Goal: Register for event/course

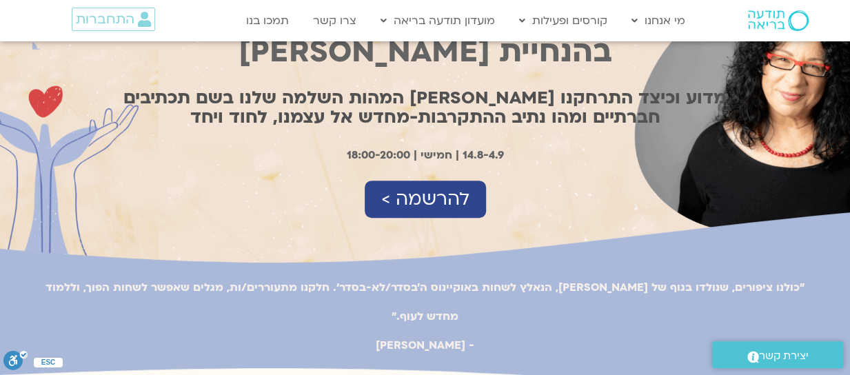
scroll to position [207, 0]
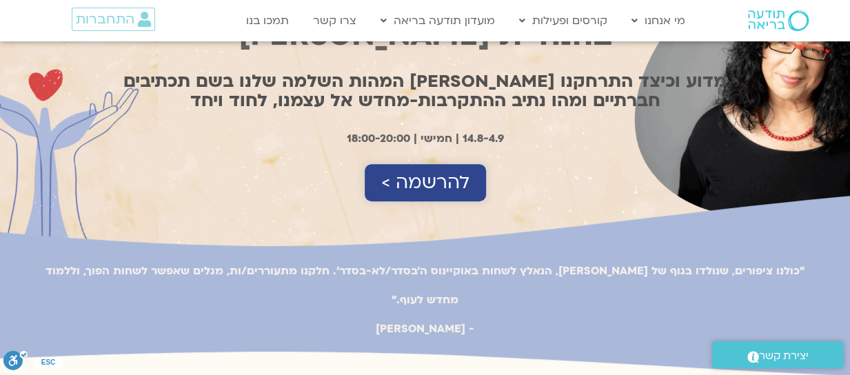
click at [442, 176] on span "להרשמה >" at bounding box center [425, 182] width 88 height 21
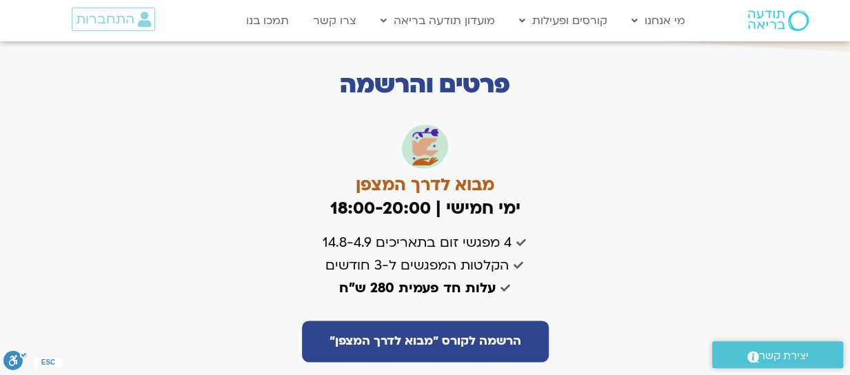
scroll to position [3284, 0]
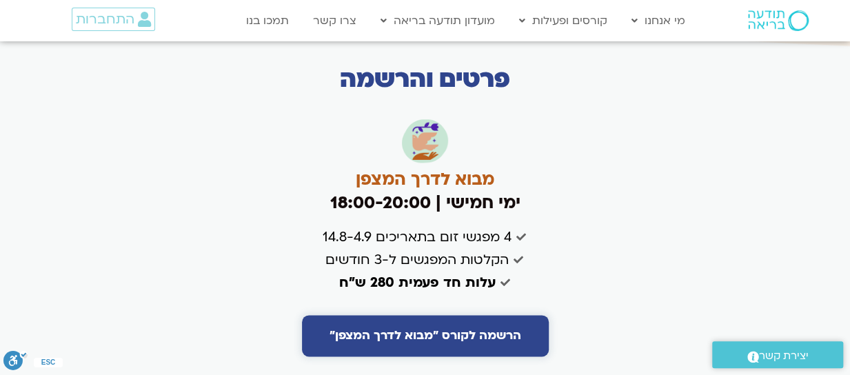
click at [438, 329] on span "הרשמה לקורס "מבוא לדרך המצפן"" at bounding box center [425, 336] width 192 height 14
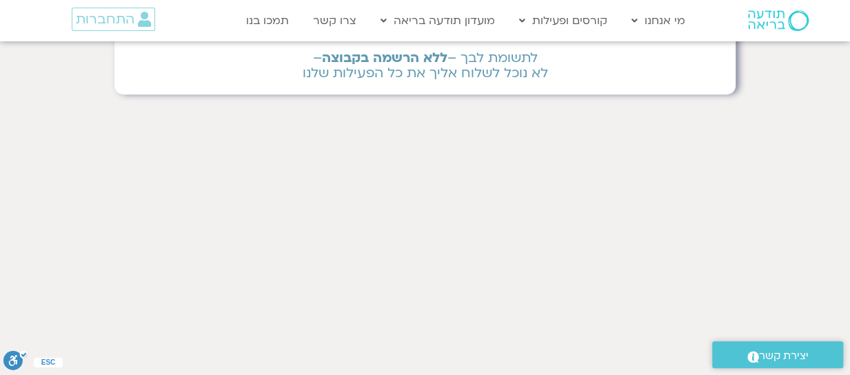
scroll to position [144, 0]
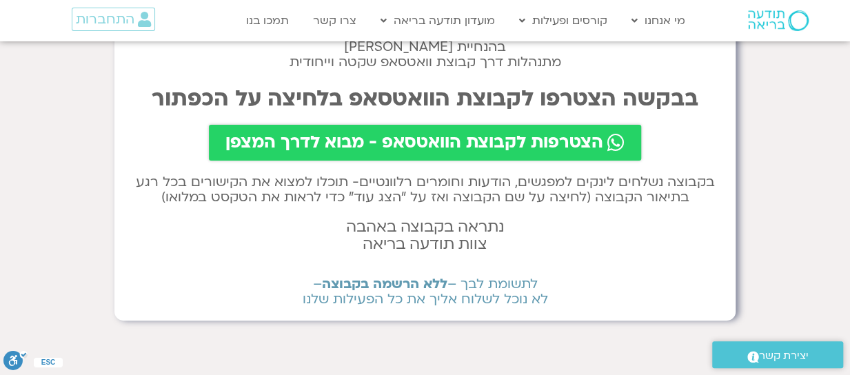
click at [418, 138] on span "הצטרפות לקבוצת הוואטסאפ - מבוא לדרך המצפן" at bounding box center [414, 142] width 378 height 19
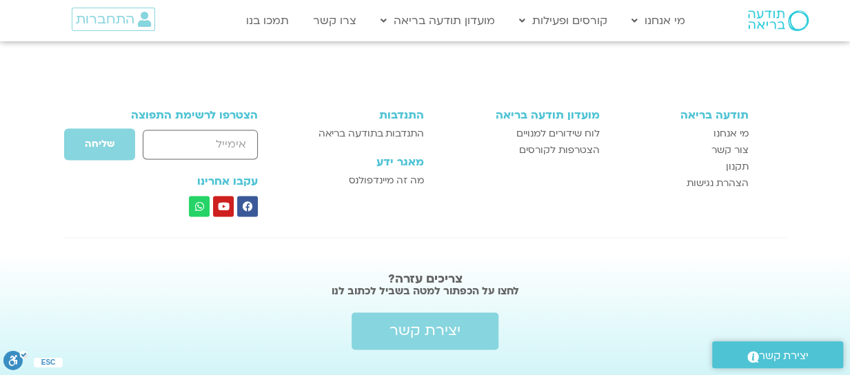
scroll to position [896, 0]
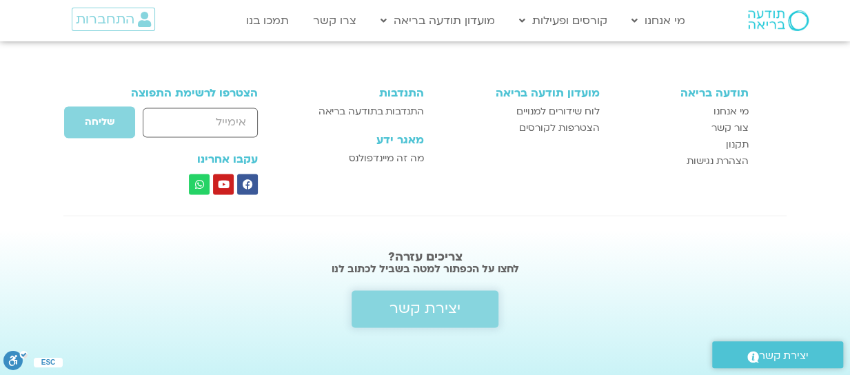
click at [436, 305] on span "יצירת קשר" at bounding box center [424, 309] width 71 height 17
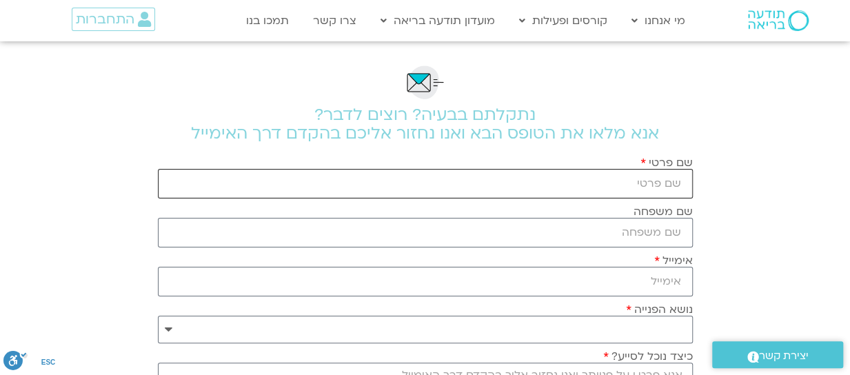
click at [640, 177] on input "שם פרטי" at bounding box center [425, 184] width 535 height 30
click at [332, 21] on link "צרו קשר" at bounding box center [334, 21] width 57 height 26
click at [341, 14] on link "צרו קשר" at bounding box center [334, 21] width 57 height 26
click at [676, 183] on input "שם פרטי" at bounding box center [425, 184] width 535 height 30
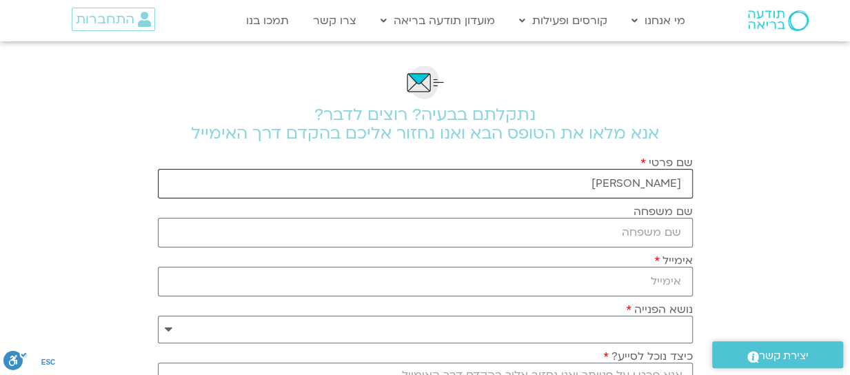
drag, startPoint x: 615, startPoint y: 184, endPoint x: 640, endPoint y: 194, distance: 27.3
click at [656, 183] on input "רחל כהן" at bounding box center [425, 184] width 535 height 30
type input "רחל"
click at [651, 232] on input "שם משפחה" at bounding box center [425, 233] width 535 height 30
type input "כהן"
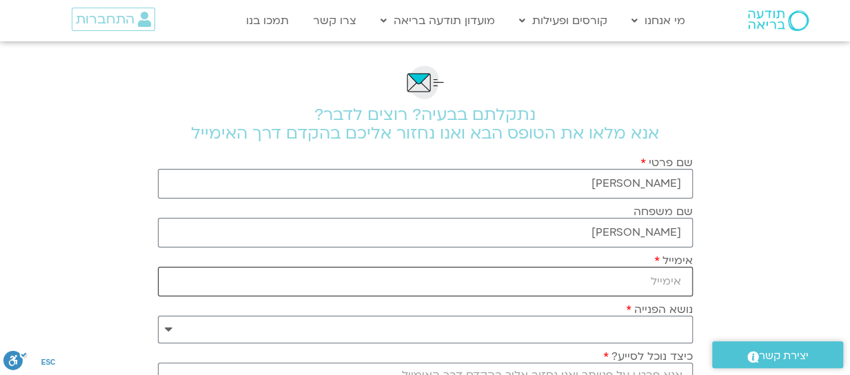
click at [592, 278] on input "אימייל" at bounding box center [425, 282] width 535 height 30
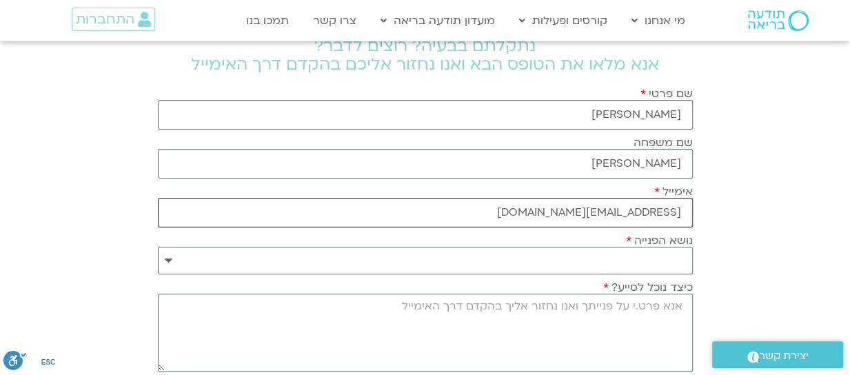
type input "ry.yehuda@gmail.com"
click at [678, 252] on select "**********" at bounding box center [425, 261] width 535 height 28
select select "**********"
click at [158, 247] on select "**********" at bounding box center [425, 261] width 535 height 28
click at [665, 307] on textarea "כיצד נוכל לסייע?" at bounding box center [425, 333] width 535 height 78
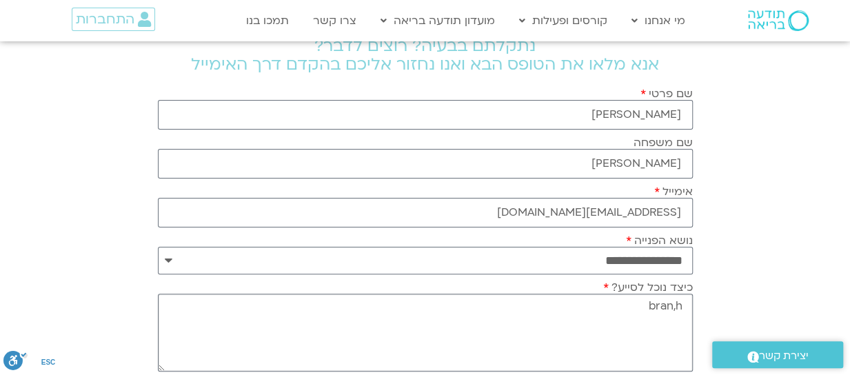
type textarea "bran,h"
drag, startPoint x: 623, startPoint y: 309, endPoint x: 750, endPoint y: 301, distance: 127.1
click at [750, 301] on section "**********" at bounding box center [425, 283] width 850 height 622
click at [611, 304] on textarea "נרשמתי כרגע לקורס מבוא" at bounding box center [425, 333] width 535 height 78
click at [422, 299] on textarea "נרשמתי כרגע באמצעות המחשב לקורס מבוא" at bounding box center [425, 333] width 535 height 78
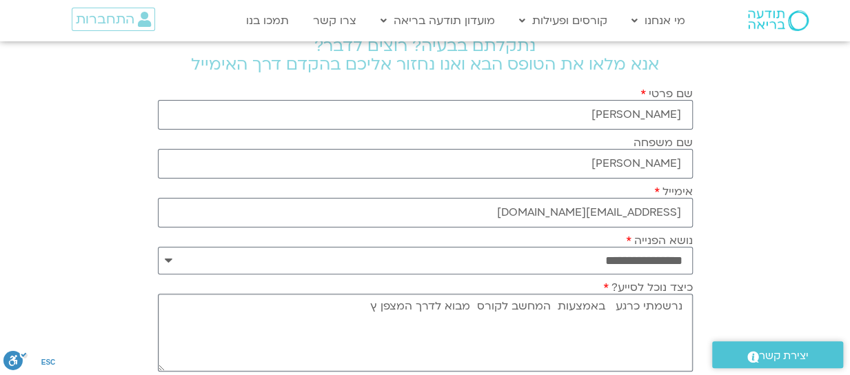
drag, startPoint x: 382, startPoint y: 304, endPoint x: 362, endPoint y: 323, distance: 27.8
click at [362, 323] on textarea "נרשמתי כרגע באמצעות המחשב לקורס מבוא לדרך המצפן ץ" at bounding box center [425, 333] width 535 height 78
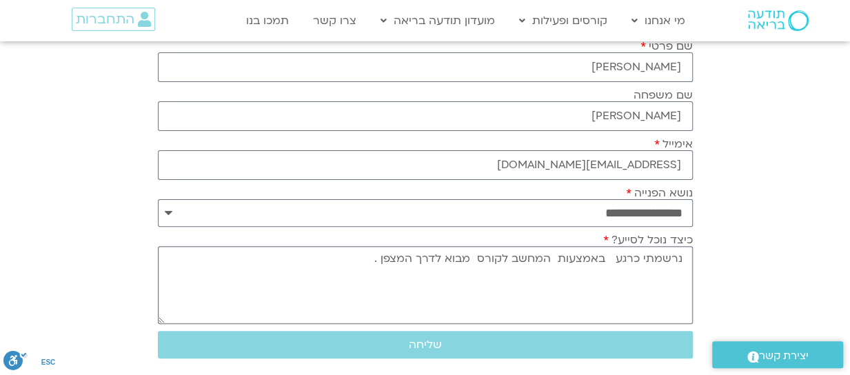
scroll to position [138, 0]
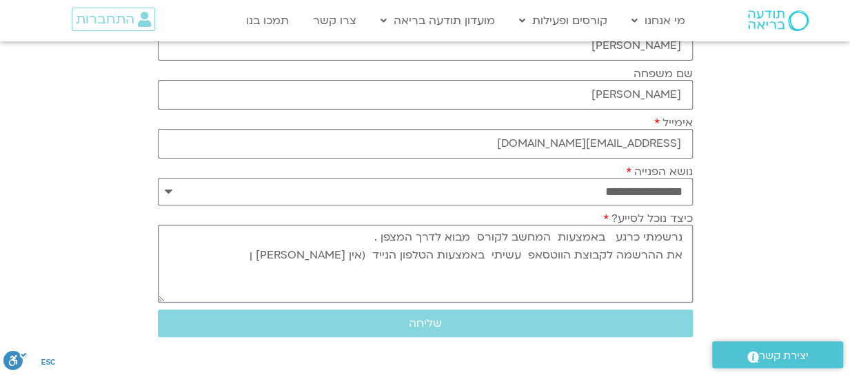
drag, startPoint x: 342, startPoint y: 252, endPoint x: 310, endPoint y: 267, distance: 35.1
click at [310, 267] on textarea "נרשמתי כרגע באמצעות המחשב לקורס מבוא לדרך המצפן . את ההרשמה לקבוצת הווטסאפ עשית…" at bounding box center [425, 264] width 535 height 78
drag, startPoint x: 258, startPoint y: 249, endPoint x: 236, endPoint y: 272, distance: 31.7
click at [236, 272] on textarea "נרשמתי כרגע באמצעות המחשב לקורס מבוא לדרך המצפן . את ההרשמה לקבוצת הווטסאפ עשית…" at bounding box center [425, 264] width 535 height 78
drag, startPoint x: 384, startPoint y: 272, endPoint x: 697, endPoint y: 303, distance: 314.4
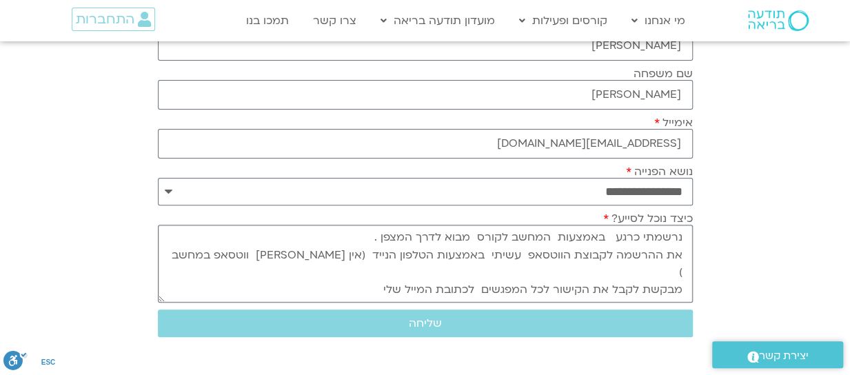
click at [697, 303] on div "**********" at bounding box center [425, 214] width 549 height 622
click at [246, 250] on textarea "נרשמתי כרגע באמצעות המחשב לקורס מבוא לדרך המצפן . את ההרשמה לקבוצת הווטסאפ עשית…" at bounding box center [425, 264] width 535 height 78
click at [365, 287] on textarea "נרשמתי כרגע באמצעות המחשב לקורס מבוא לדרך המצפן . את ההרשמה לקבוצת הווטסאפ עשית…" at bounding box center [425, 264] width 535 height 78
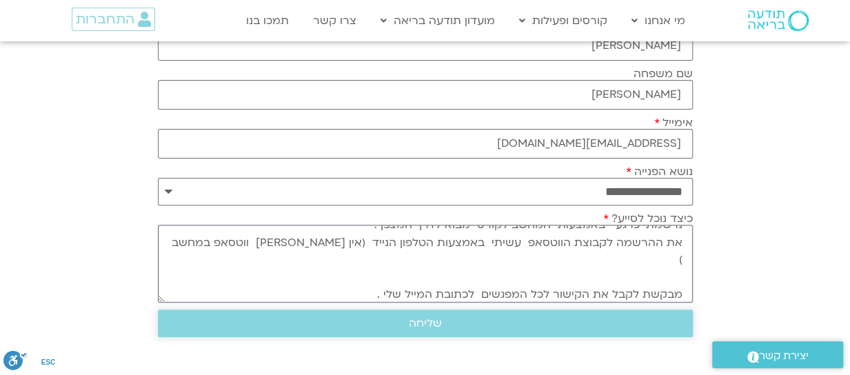
scroll to position [30, 0]
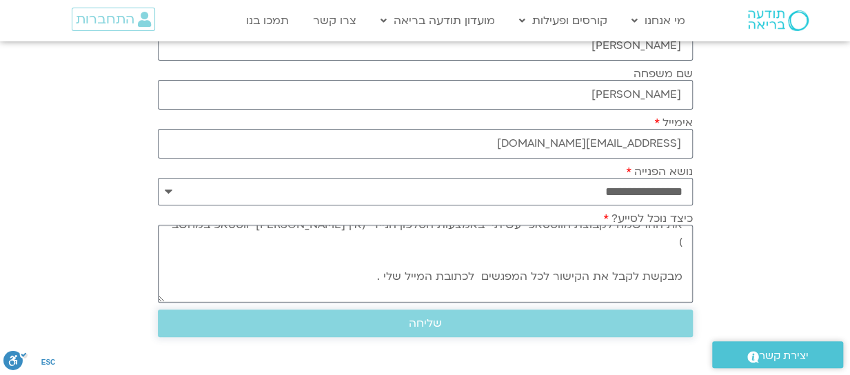
type textarea "נרשמתי כרגע באמצעות המחשב לקורס מבוא לדרך המצפן . את ההרשמה לקבוצת הווטסאפ עשית…"
drag, startPoint x: 425, startPoint y: 315, endPoint x: 398, endPoint y: 324, distance: 27.7
click at [419, 317] on span "שליחה" at bounding box center [425, 323] width 33 height 12
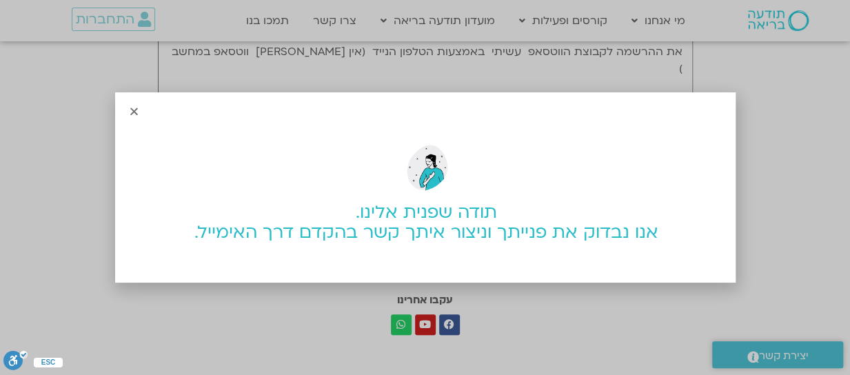
scroll to position [345, 0]
click at [132, 108] on icon "Close" at bounding box center [134, 111] width 10 height 10
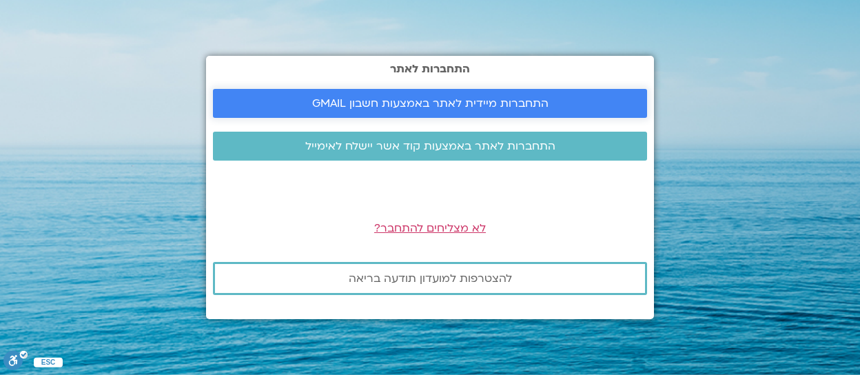
click at [426, 99] on span "התחברות מיידית לאתר באמצעות חשבון GMAIL" at bounding box center [430, 103] width 236 height 12
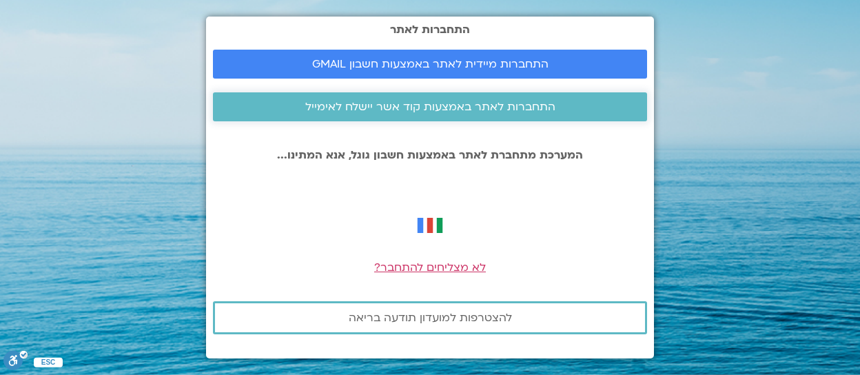
click at [467, 99] on link "התחברות לאתר באמצעות קוד אשר יישלח לאימייל" at bounding box center [430, 106] width 434 height 29
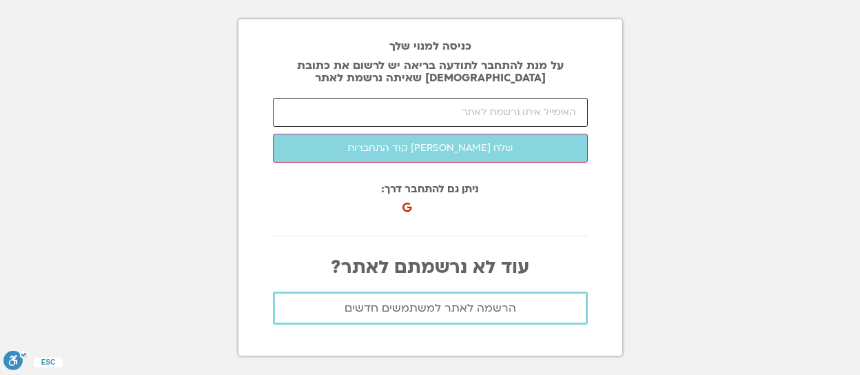
click at [328, 108] on input "email" at bounding box center [430, 112] width 315 height 29
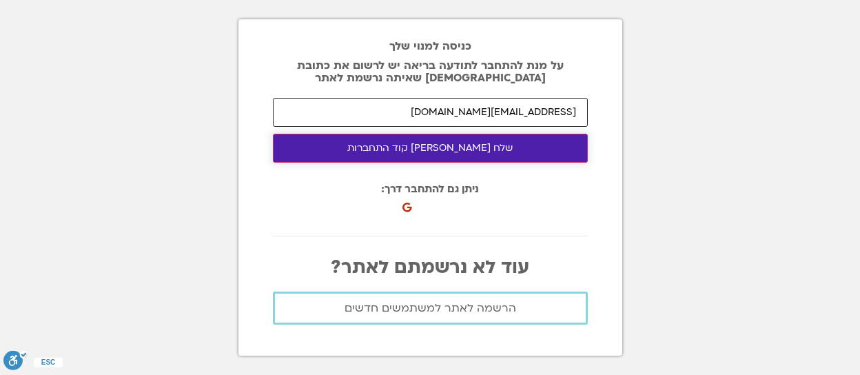
type input "ry.yehuda@gmail.com"
click at [430, 148] on button "שלח לי קוד התחברות" at bounding box center [430, 148] width 315 height 29
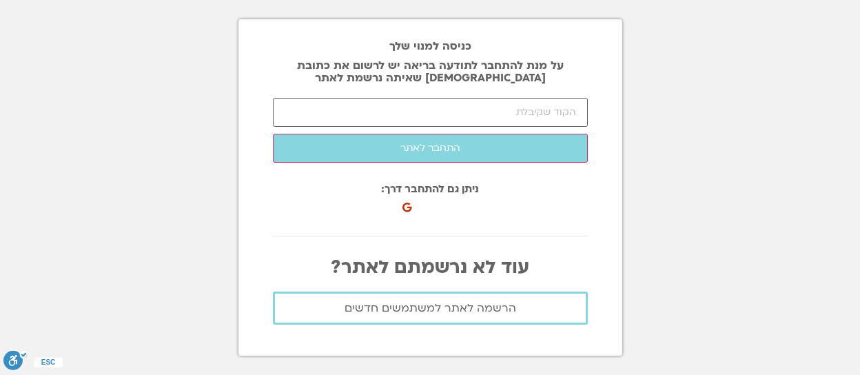
click at [524, 70] on p "על מנת להתחבר לתודעה בריאה יש לרשום את כתובת האיימל שאיתה נרשמת לאתר" at bounding box center [430, 71] width 315 height 25
click at [531, 115] on input "number" at bounding box center [430, 112] width 315 height 29
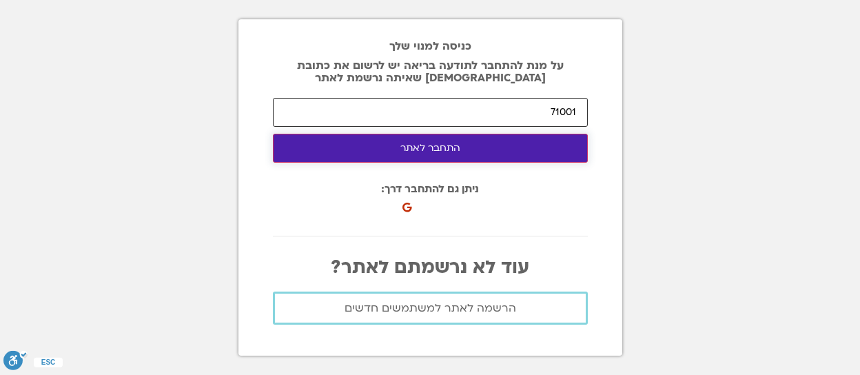
type input "71001"
click at [428, 146] on button "התחבר לאתר" at bounding box center [430, 148] width 315 height 29
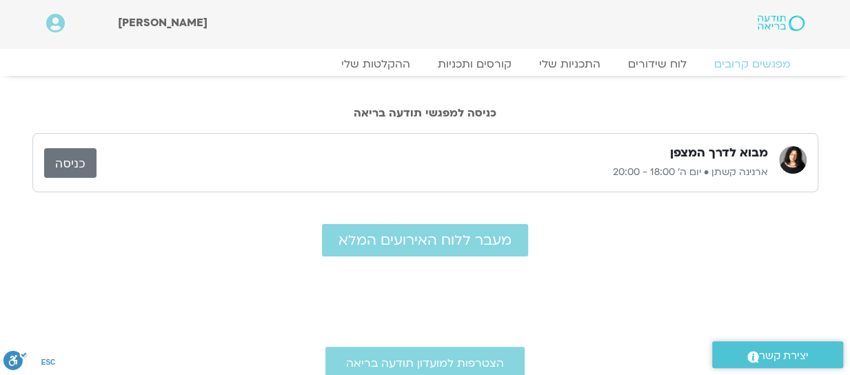
drag, startPoint x: 0, startPoint y: 0, endPoint x: 427, endPoint y: 146, distance: 451.0
click at [427, 146] on div "מבוא לדרך המצפן" at bounding box center [432, 153] width 671 height 17
click at [72, 161] on link "כניסה" at bounding box center [70, 163] width 52 height 30
